Goal: Transaction & Acquisition: Purchase product/service

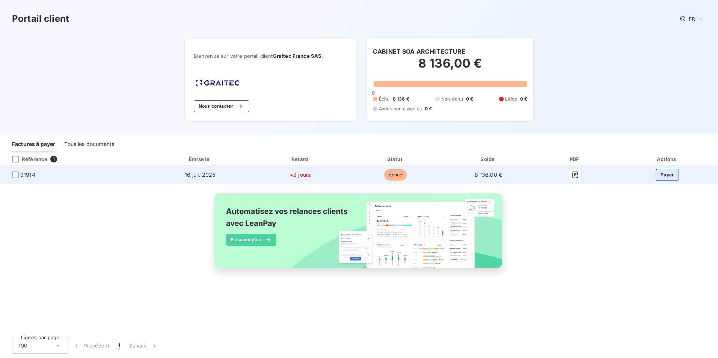
click at [668, 172] on button "Payer" at bounding box center [666, 175] width 23 height 12
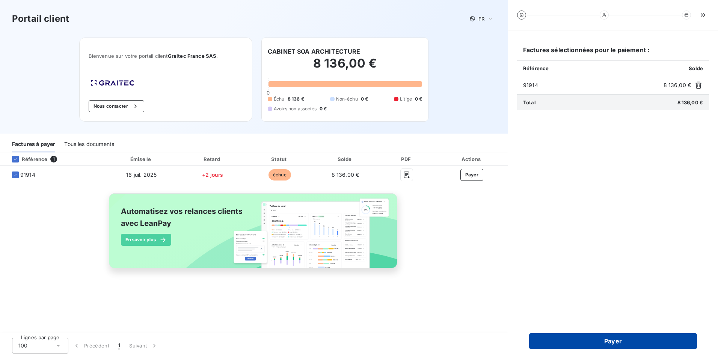
click at [615, 342] on button "Payer" at bounding box center [613, 341] width 168 height 16
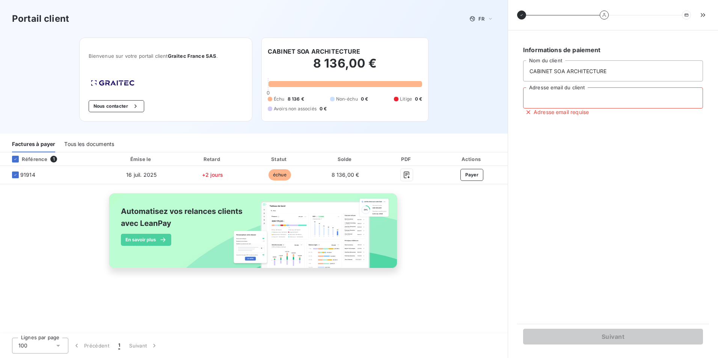
click at [548, 98] on input "Adresse email du client" at bounding box center [613, 97] width 180 height 21
click at [589, 100] on input "Adresse email du client" at bounding box center [613, 97] width 180 height 21
type input "[PERSON_NAME][EMAIL_ADDRESS][DOMAIN_NAME]"
click at [595, 97] on input "[PERSON_NAME][EMAIL_ADDRESS][DOMAIN_NAME]" at bounding box center [613, 97] width 180 height 21
drag, startPoint x: 617, startPoint y: 101, endPoint x: 613, endPoint y: 98, distance: 4.8
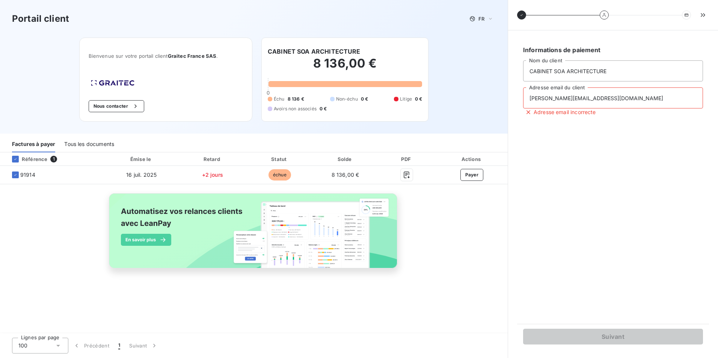
click at [617, 101] on input "[PERSON_NAME][EMAIL_ADDRESS][DOMAIN_NAME]" at bounding box center [613, 97] width 180 height 21
drag, startPoint x: 613, startPoint y: 98, endPoint x: 479, endPoint y: 97, distance: 134.0
click at [479, 97] on div "Portail client FR Bienvenue sur votre portail client Graitec [GEOGRAPHIC_DATA] …" at bounding box center [359, 179] width 718 height 358
click at [538, 93] on input "Adresse email du client" at bounding box center [613, 97] width 180 height 21
drag, startPoint x: 590, startPoint y: 100, endPoint x: 521, endPoint y: 104, distance: 68.8
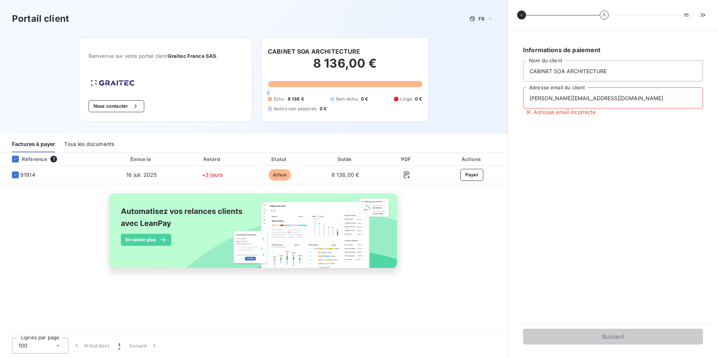
click at [521, 104] on div "Informations de paiement CABINET SOA ARCHITECTURE Nom du client [PERSON_NAME][E…" at bounding box center [613, 177] width 192 height 276
type input "[EMAIL_ADDRESS][DOMAIN_NAME]"
click at [604, 133] on div "Informations de paiement CABINET SOA ARCHITECTURE Nom du client [EMAIL_ADDRESS]…" at bounding box center [613, 177] width 192 height 276
